Goal: Navigation & Orientation: Find specific page/section

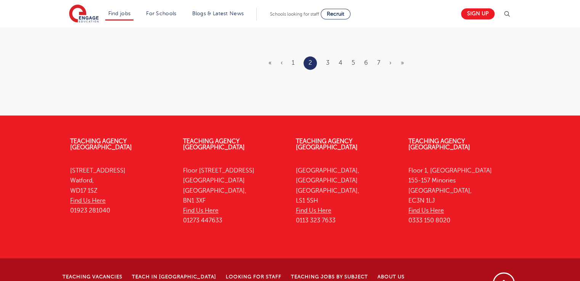
scroll to position [1025, 0]
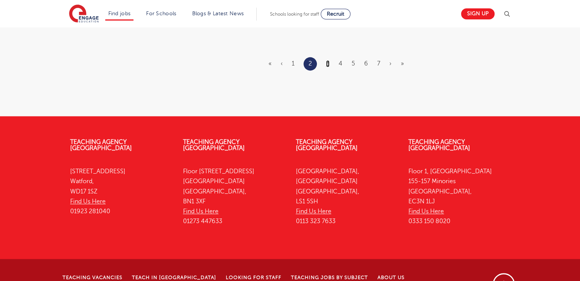
click at [326, 60] on link "3" at bounding box center [327, 63] width 3 height 7
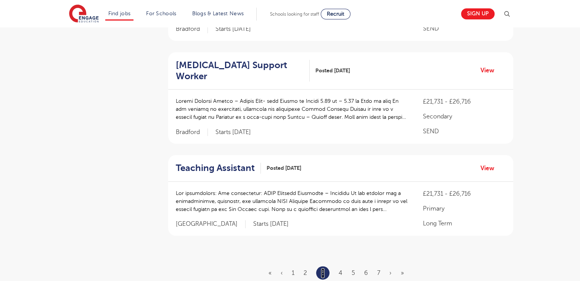
scroll to position [841, 0]
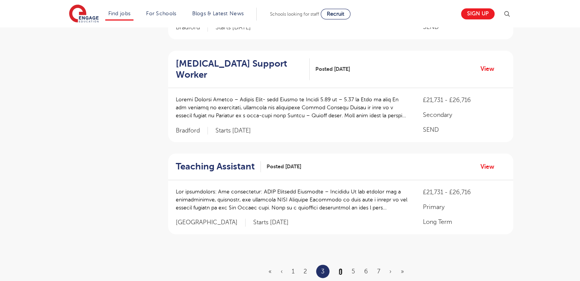
click at [342, 268] on link "4" at bounding box center [340, 271] width 4 height 7
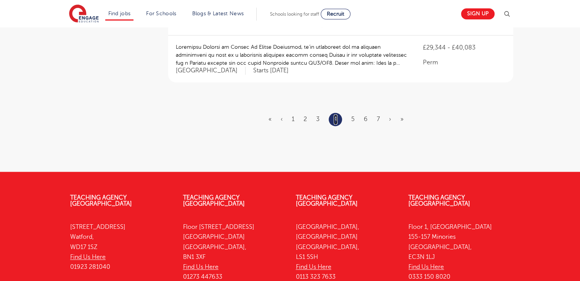
scroll to position [1044, 0]
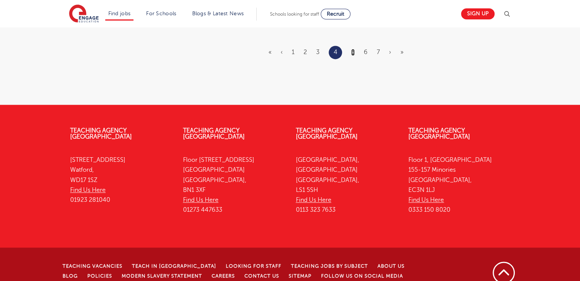
click at [351, 49] on link "5" at bounding box center [352, 52] width 3 height 7
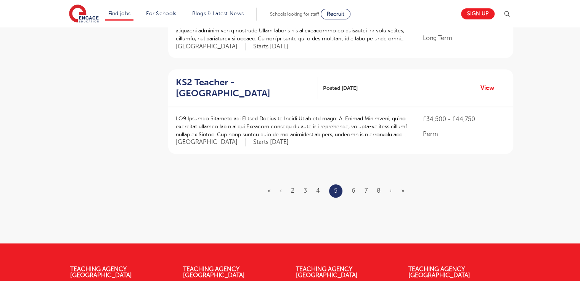
scroll to position [907, 0]
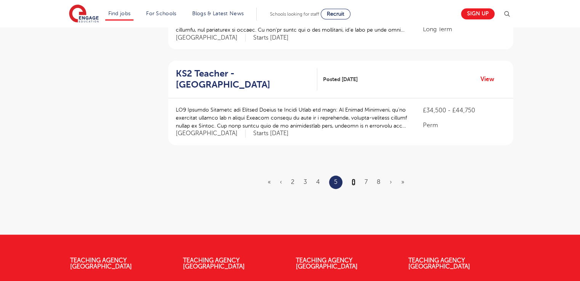
click at [354, 179] on link "6" at bounding box center [353, 182] width 4 height 7
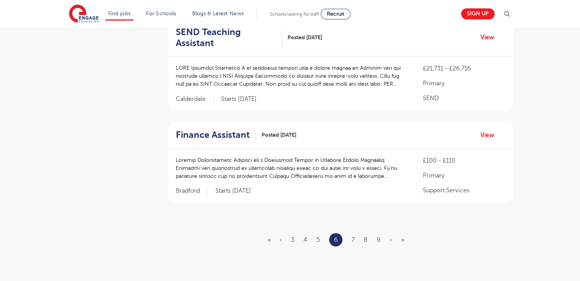
scroll to position [864, 0]
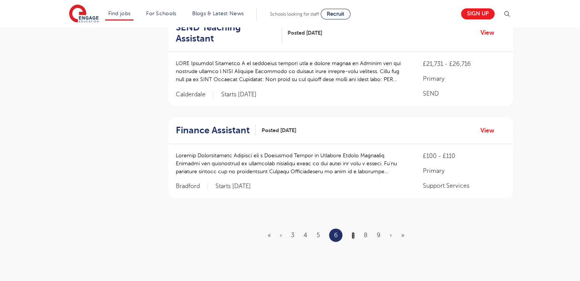
click at [354, 232] on link "7" at bounding box center [352, 235] width 3 height 7
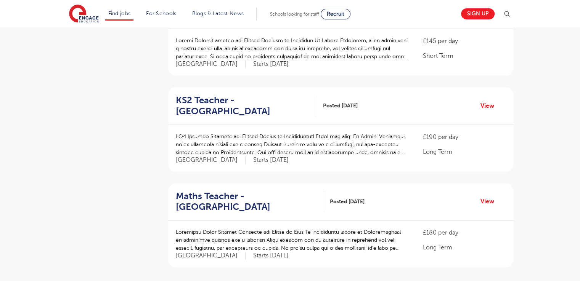
scroll to position [932, 0]
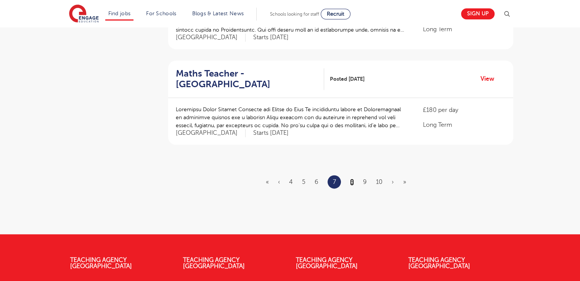
click at [351, 179] on link "8" at bounding box center [352, 182] width 4 height 7
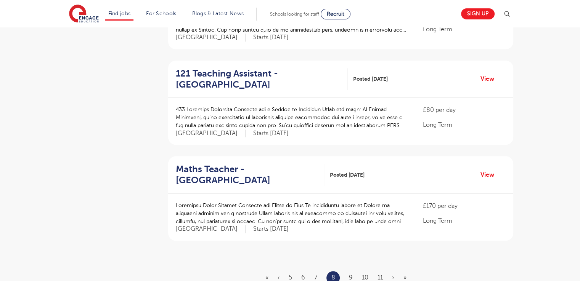
scroll to position [817, 0]
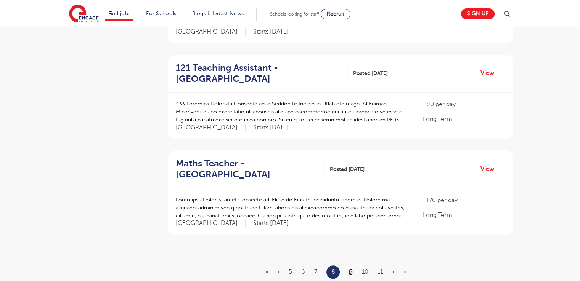
click at [349, 269] on link "9" at bounding box center [351, 272] width 4 height 7
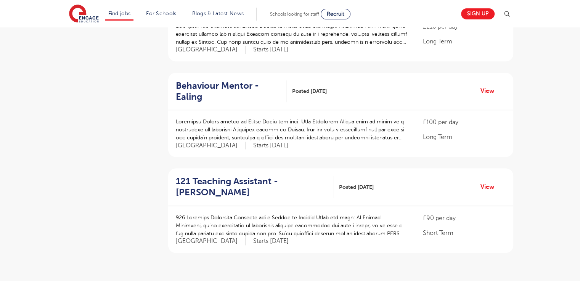
scroll to position [800, 0]
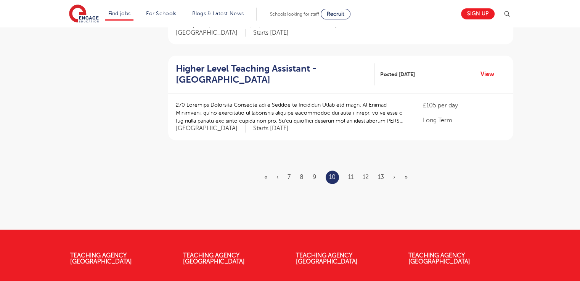
scroll to position [915, 0]
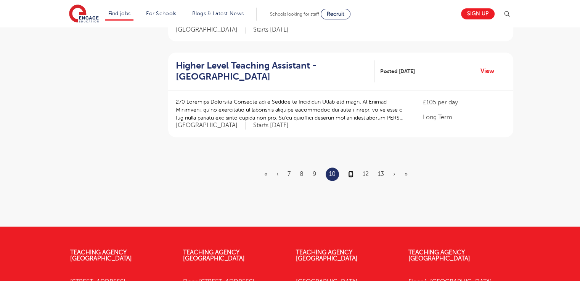
click at [350, 171] on link "11" at bounding box center [350, 174] width 5 height 7
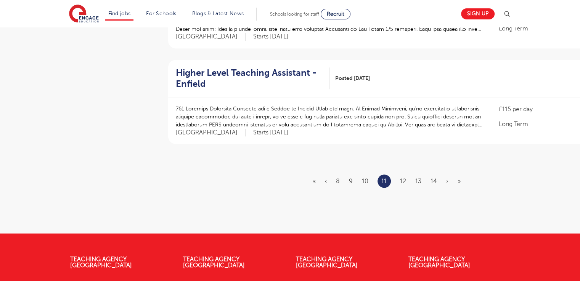
scroll to position [0, 0]
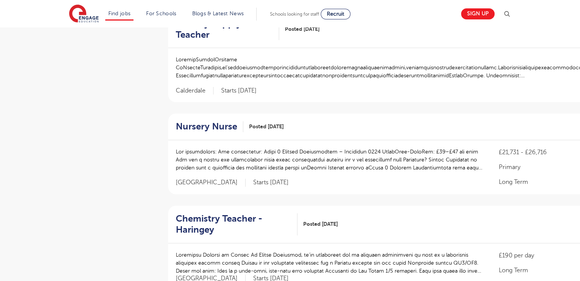
scroll to position [830, 0]
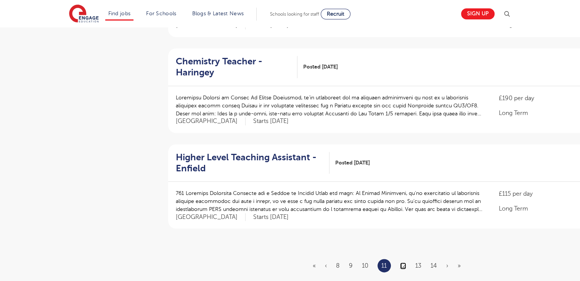
click at [402, 263] on link "12" at bounding box center [403, 266] width 6 height 7
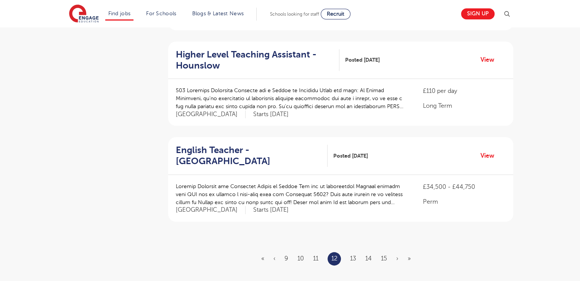
scroll to position [0, 0]
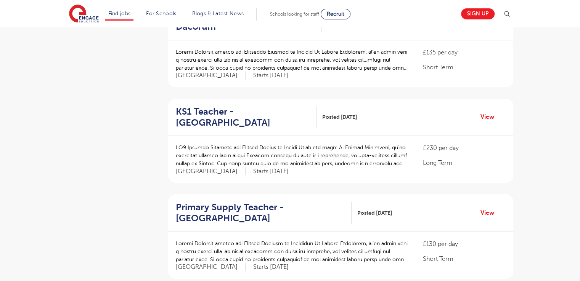
scroll to position [298, 0]
